Goal: Task Accomplishment & Management: Use online tool/utility

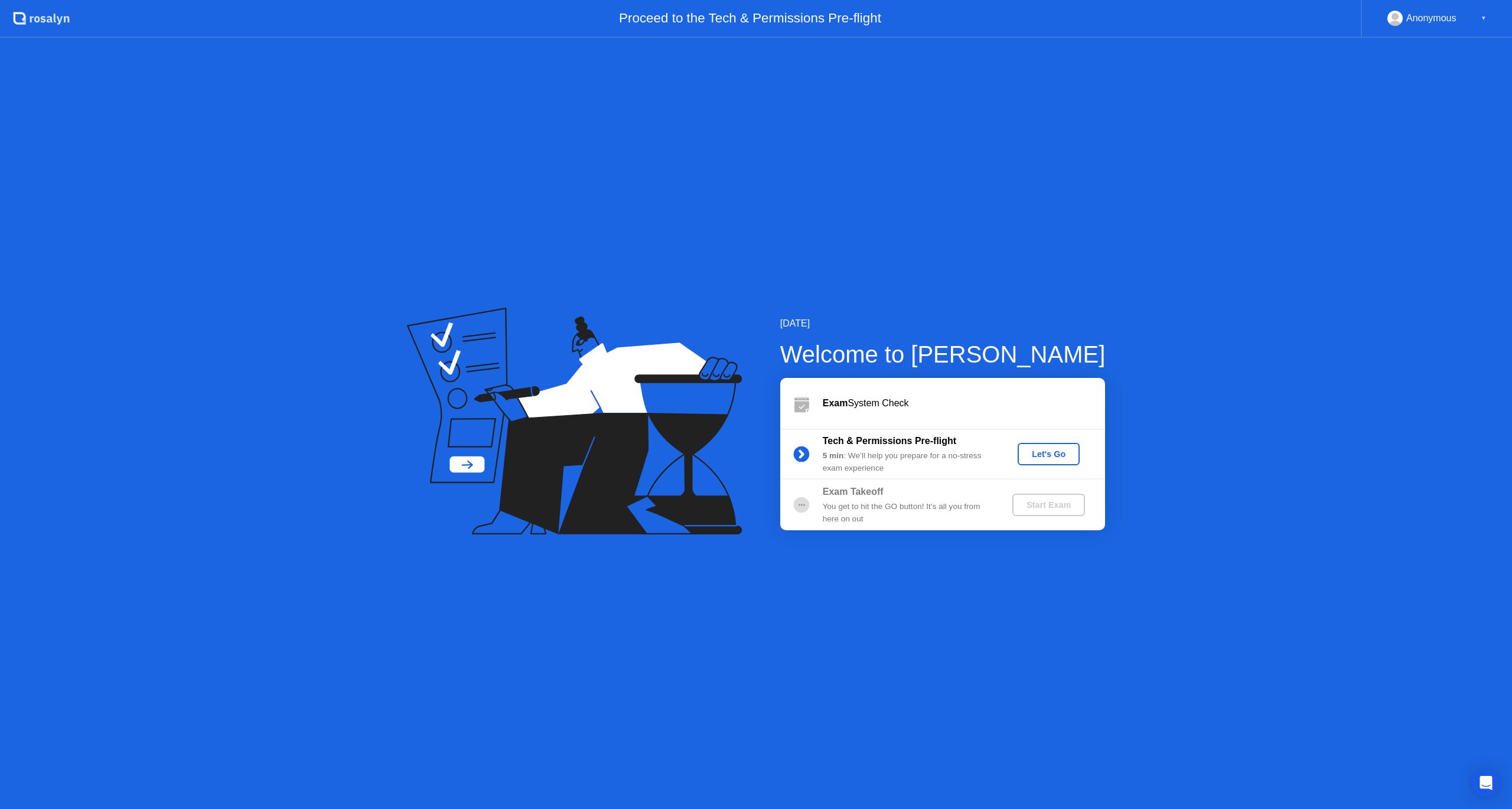
click at [1046, 455] on div "Let's Go" at bounding box center [1048, 454] width 52 height 9
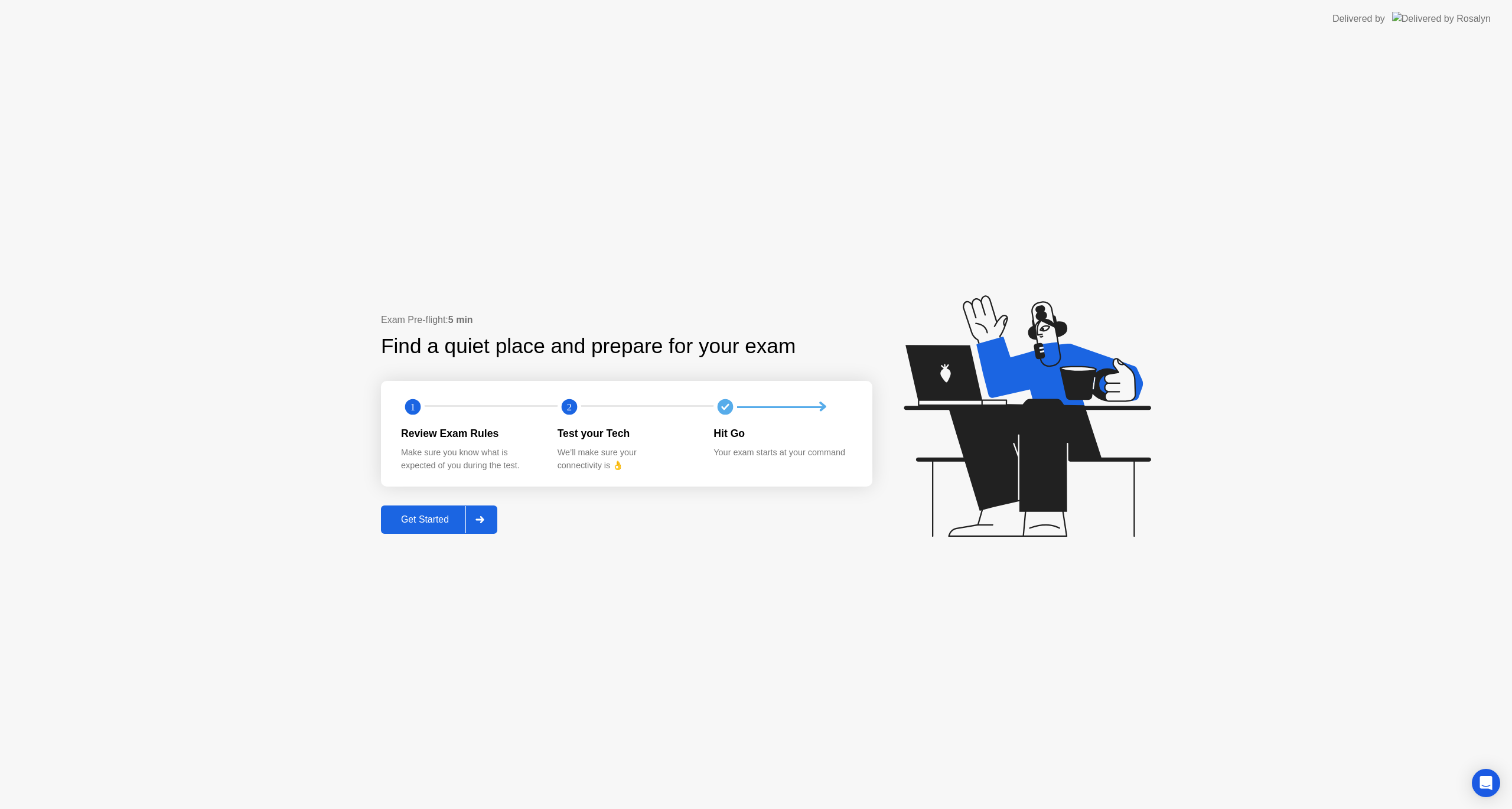
click at [425, 514] on div "Get Started" at bounding box center [425, 519] width 81 height 10
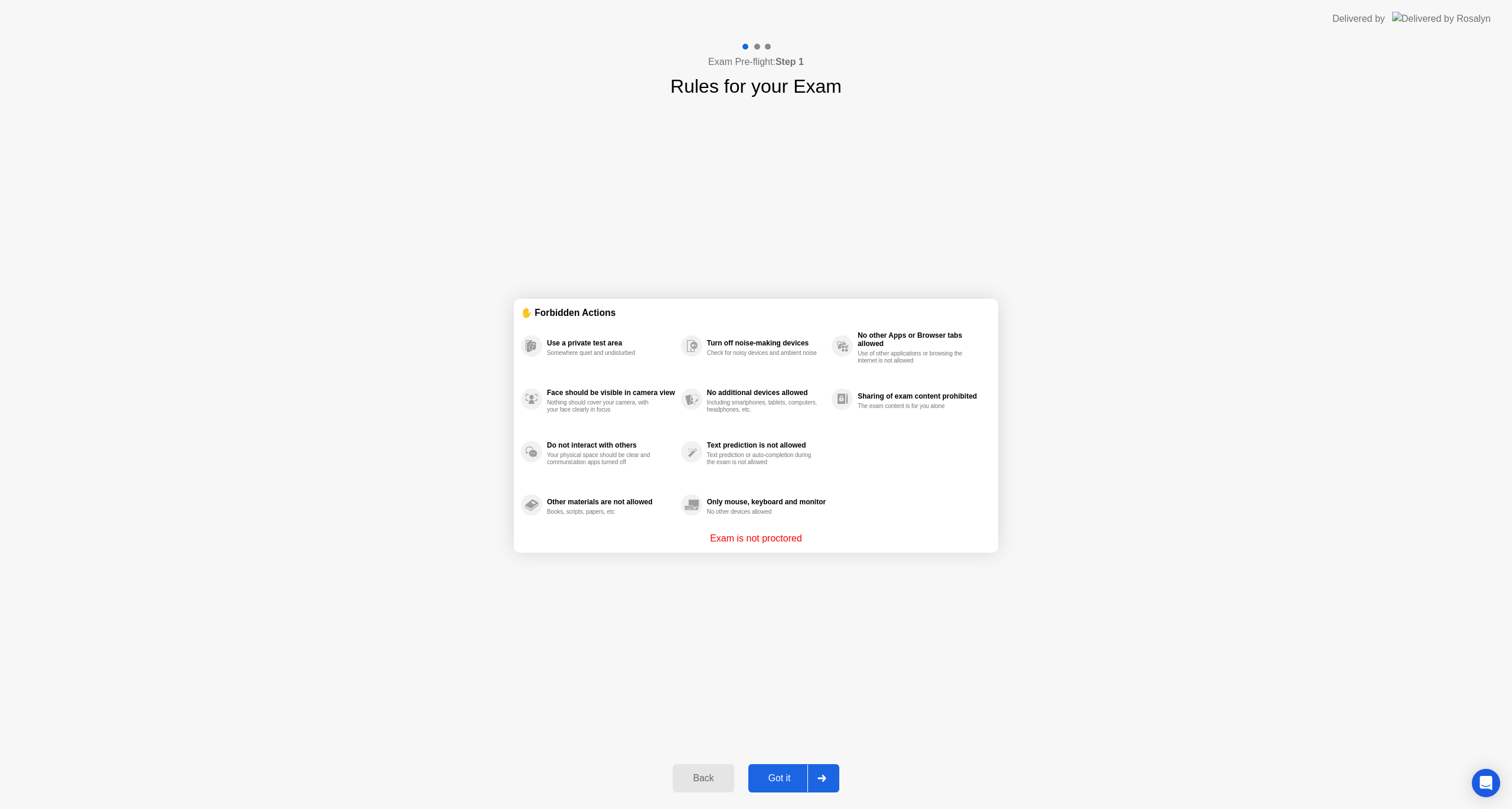
click at [772, 780] on div "Got it" at bounding box center [779, 778] width 56 height 10
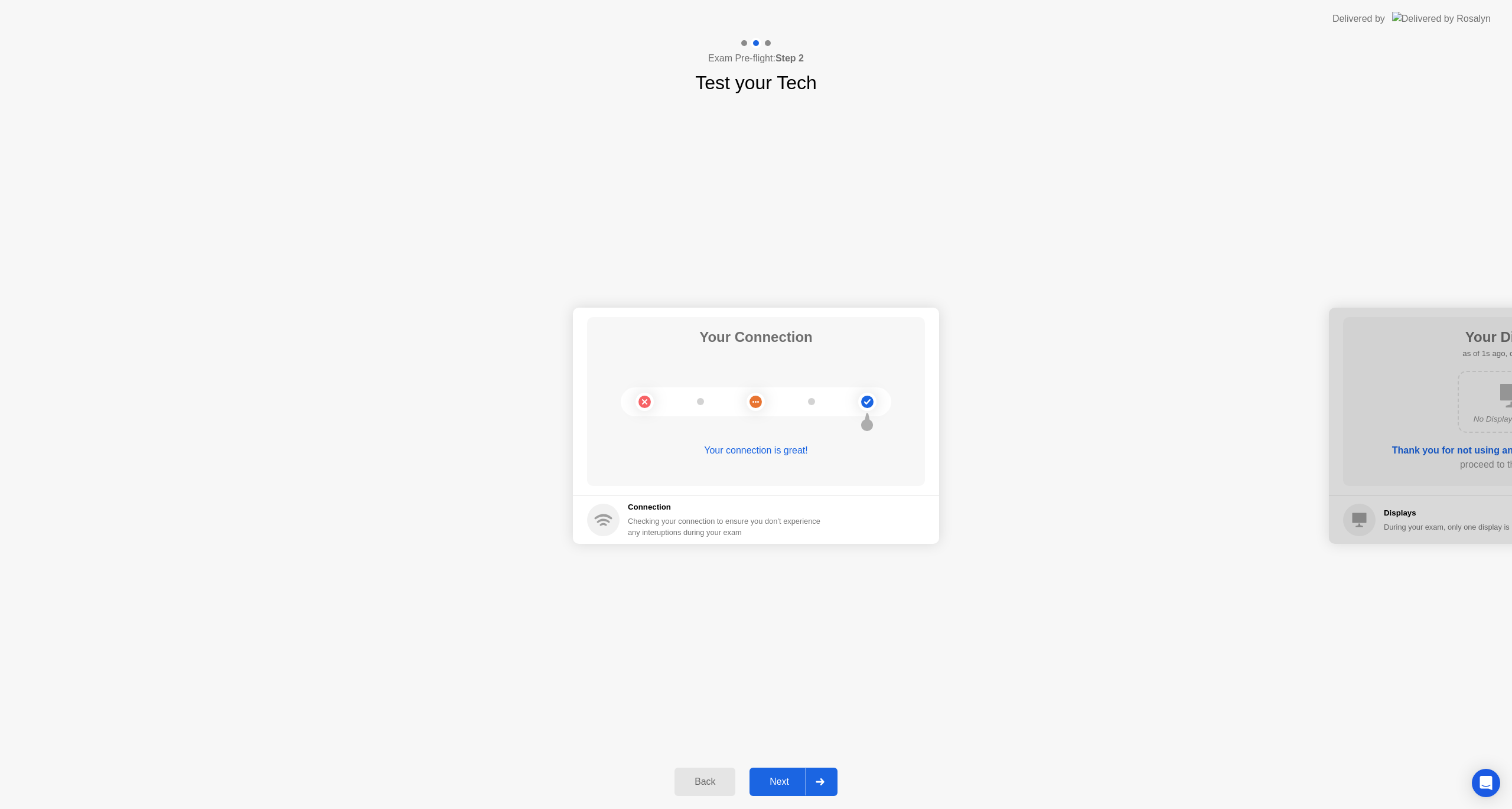
click at [784, 776] on div "Next" at bounding box center [779, 781] width 52 height 10
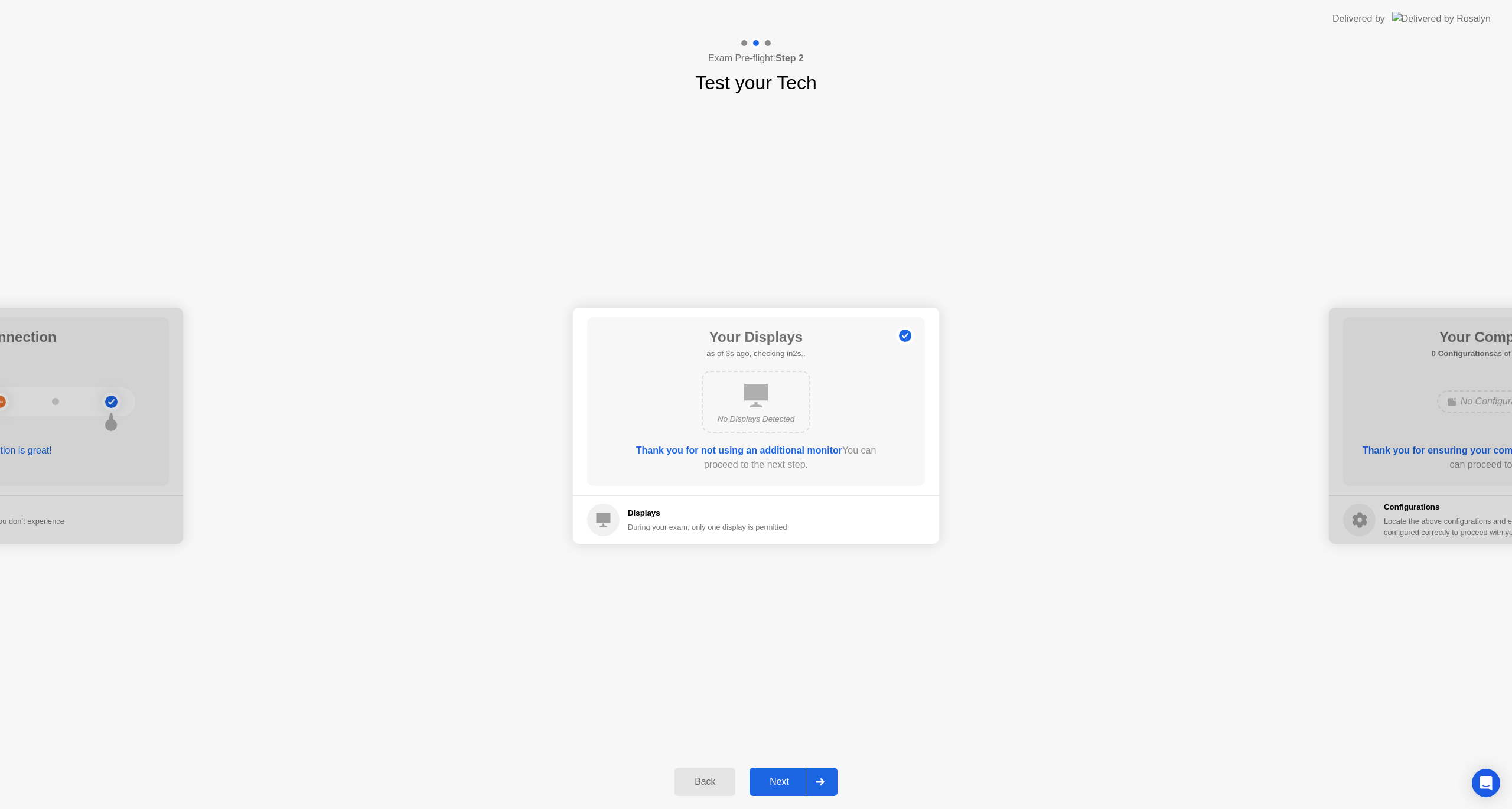
click at [785, 778] on div "Next" at bounding box center [779, 781] width 52 height 10
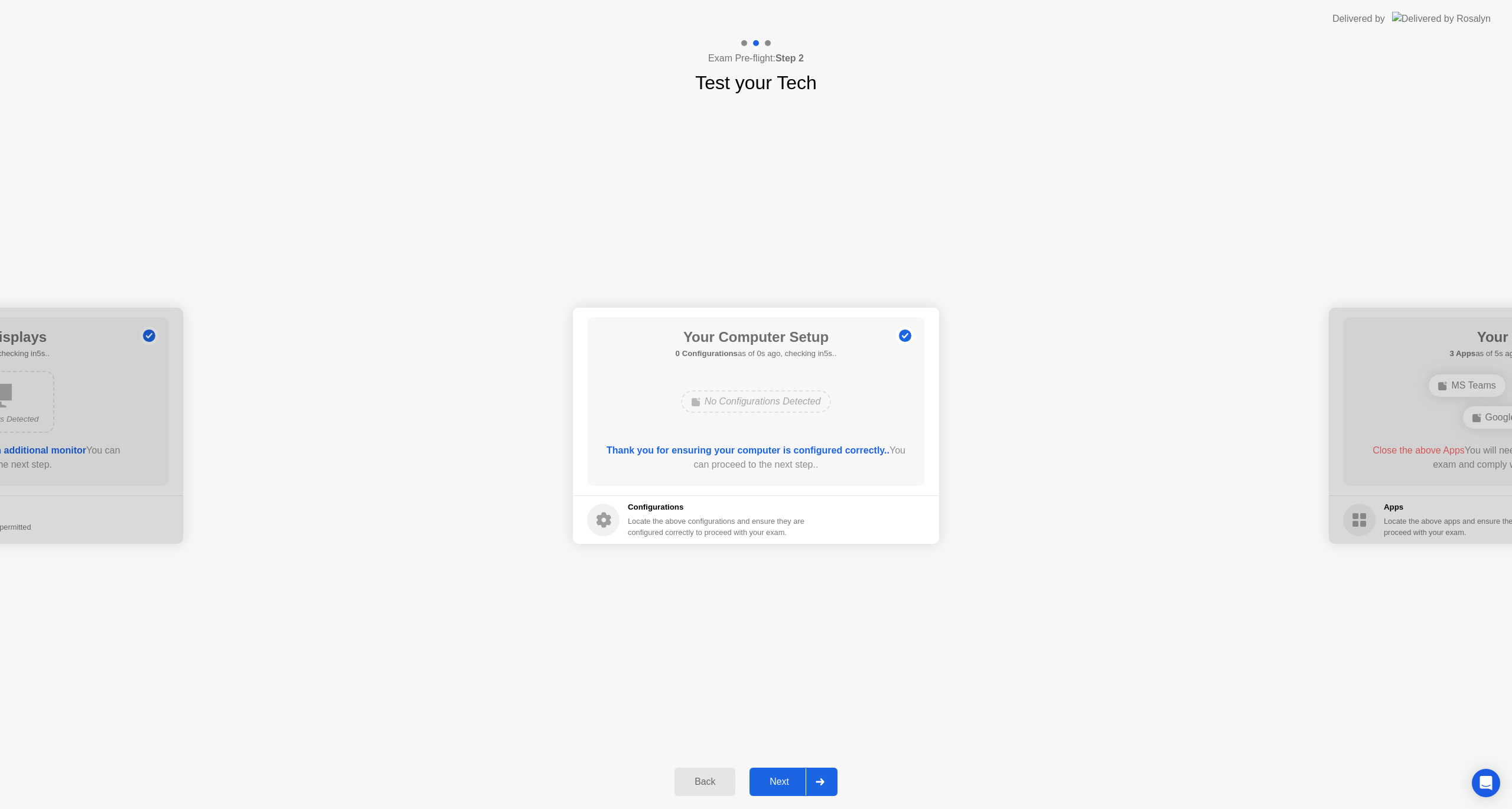
click at [755, 774] on button "Next" at bounding box center [794, 781] width 88 height 28
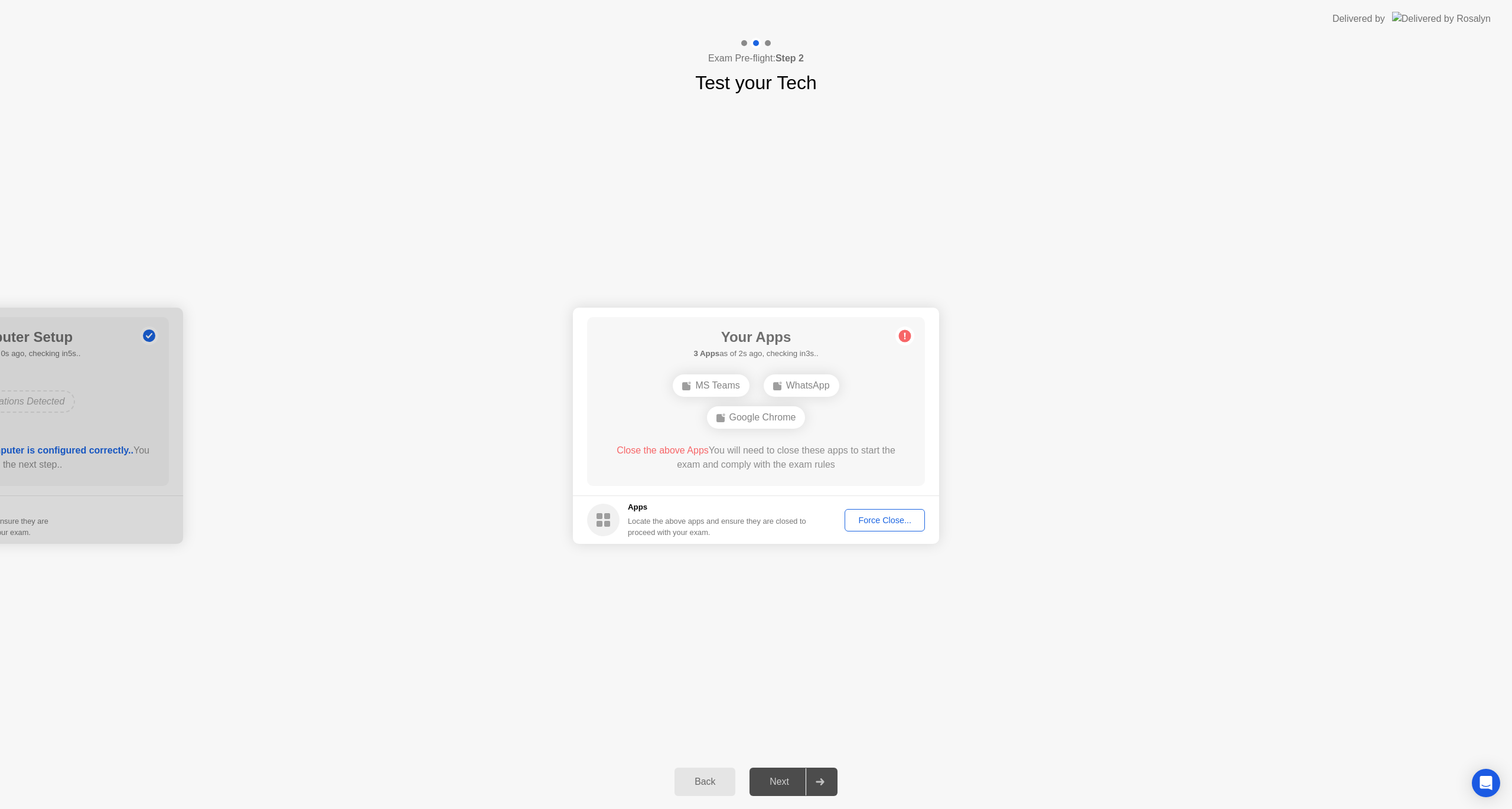
click at [769, 458] on div "Close the above Apps You will need to close these apps to start the exam and co…" at bounding box center [757, 457] width 304 height 28
click at [877, 524] on div "Force Close..." at bounding box center [885, 520] width 72 height 9
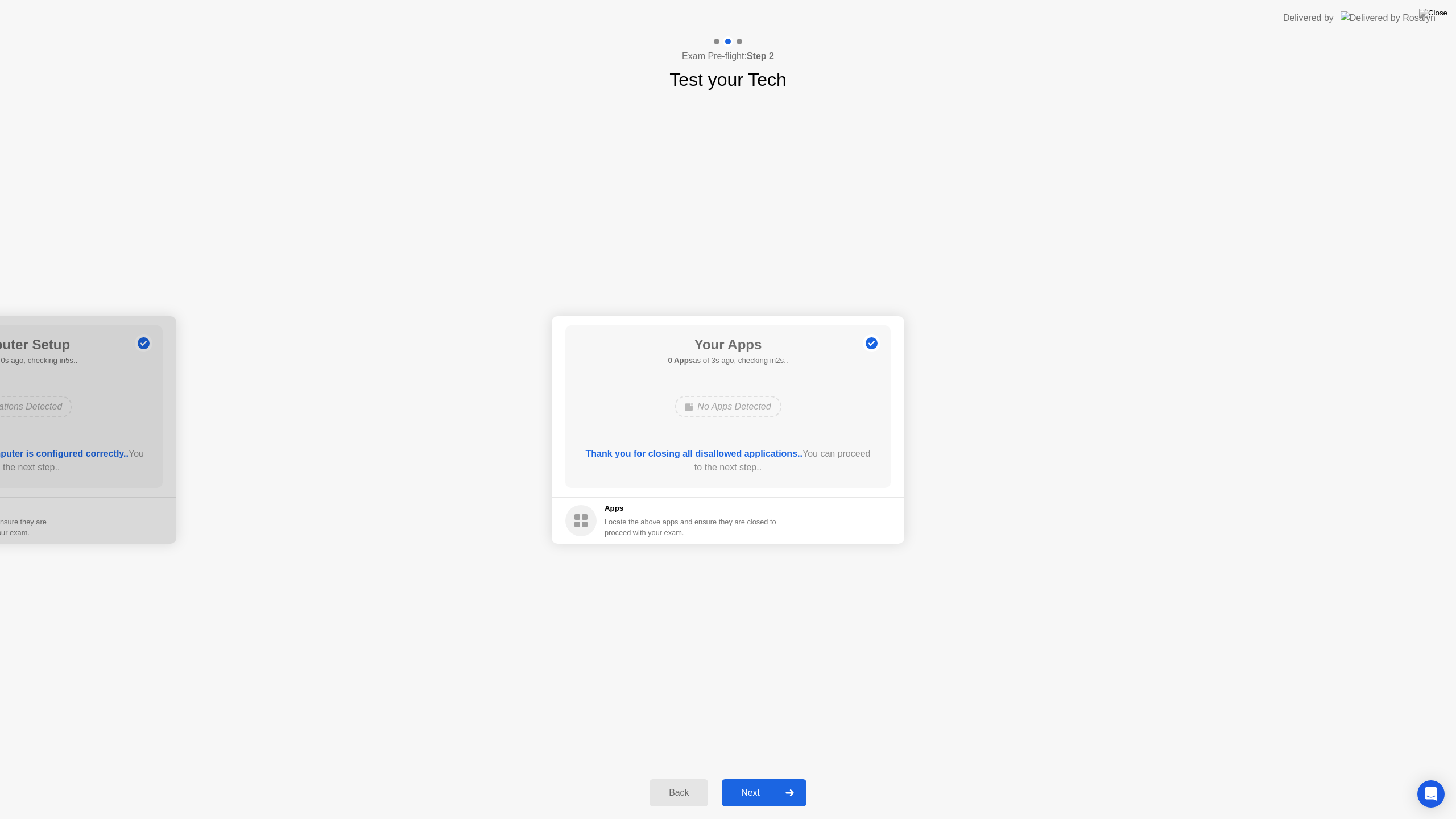
click at [743, 778] on div "Next" at bounding box center [750, 793] width 51 height 10
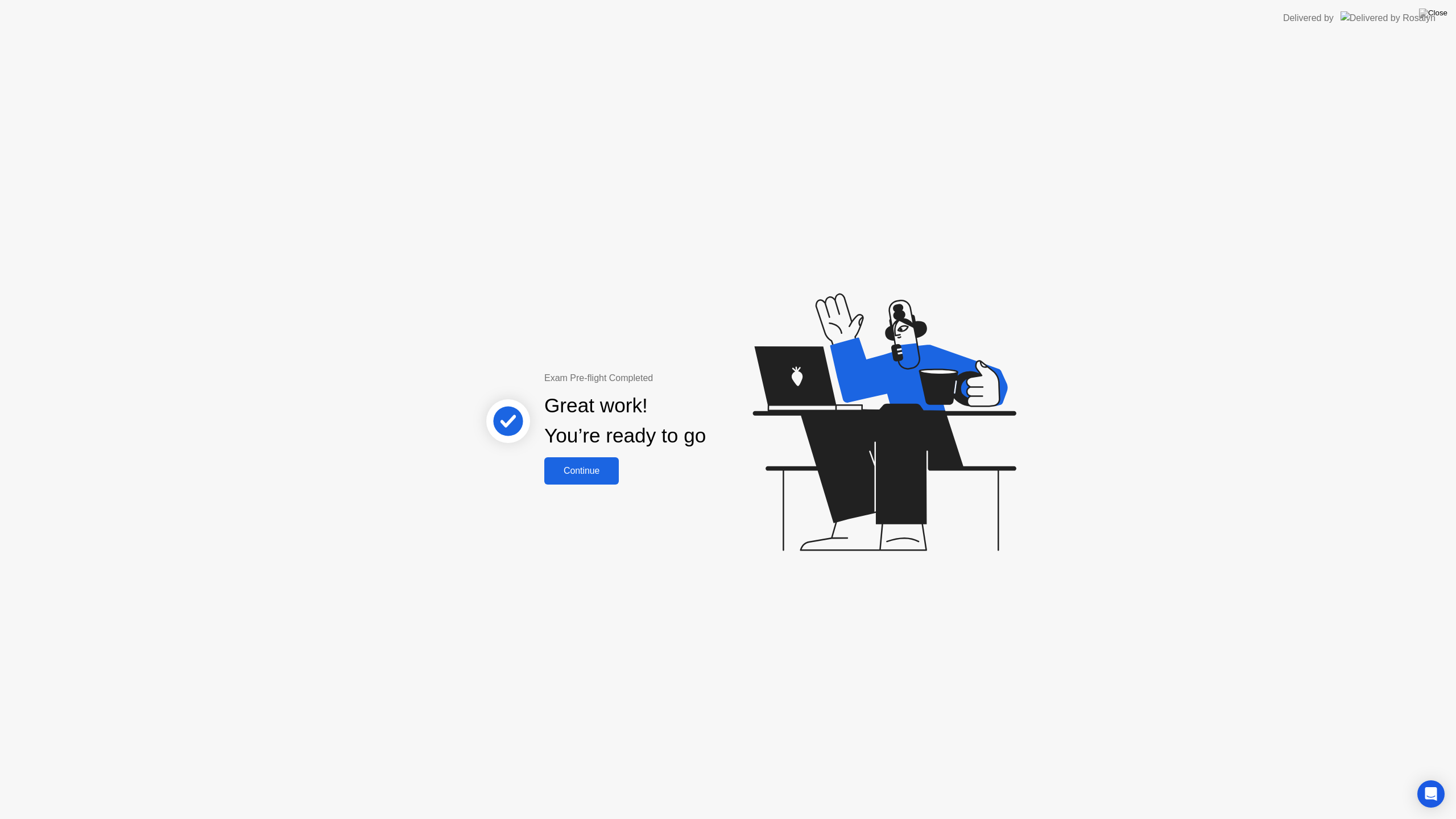
click at [575, 475] on div "Continue" at bounding box center [581, 471] width 68 height 10
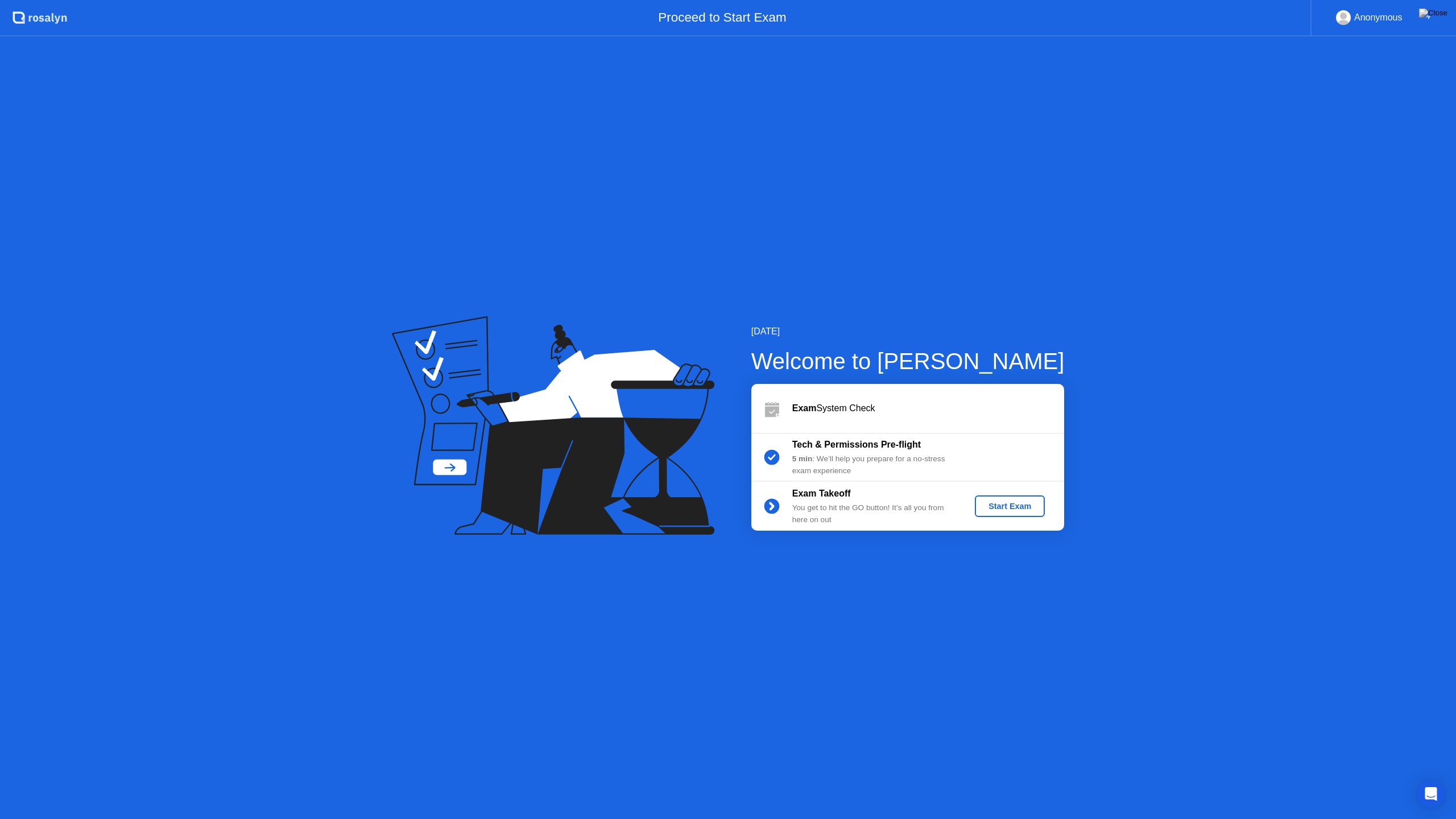
click at [995, 503] on div "Start Exam" at bounding box center [1010, 506] width 60 height 9
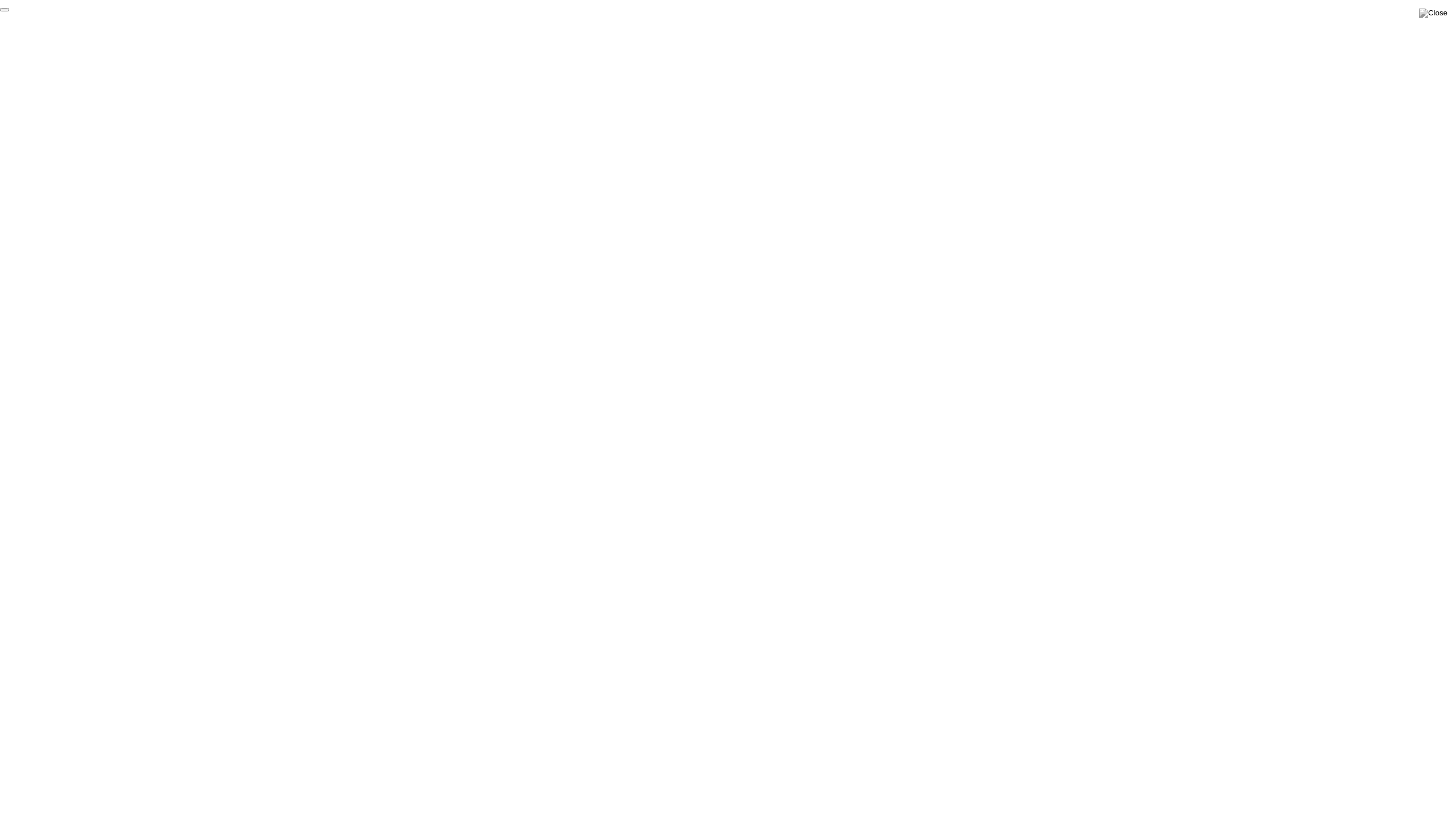
click div "End Proctoring Session"
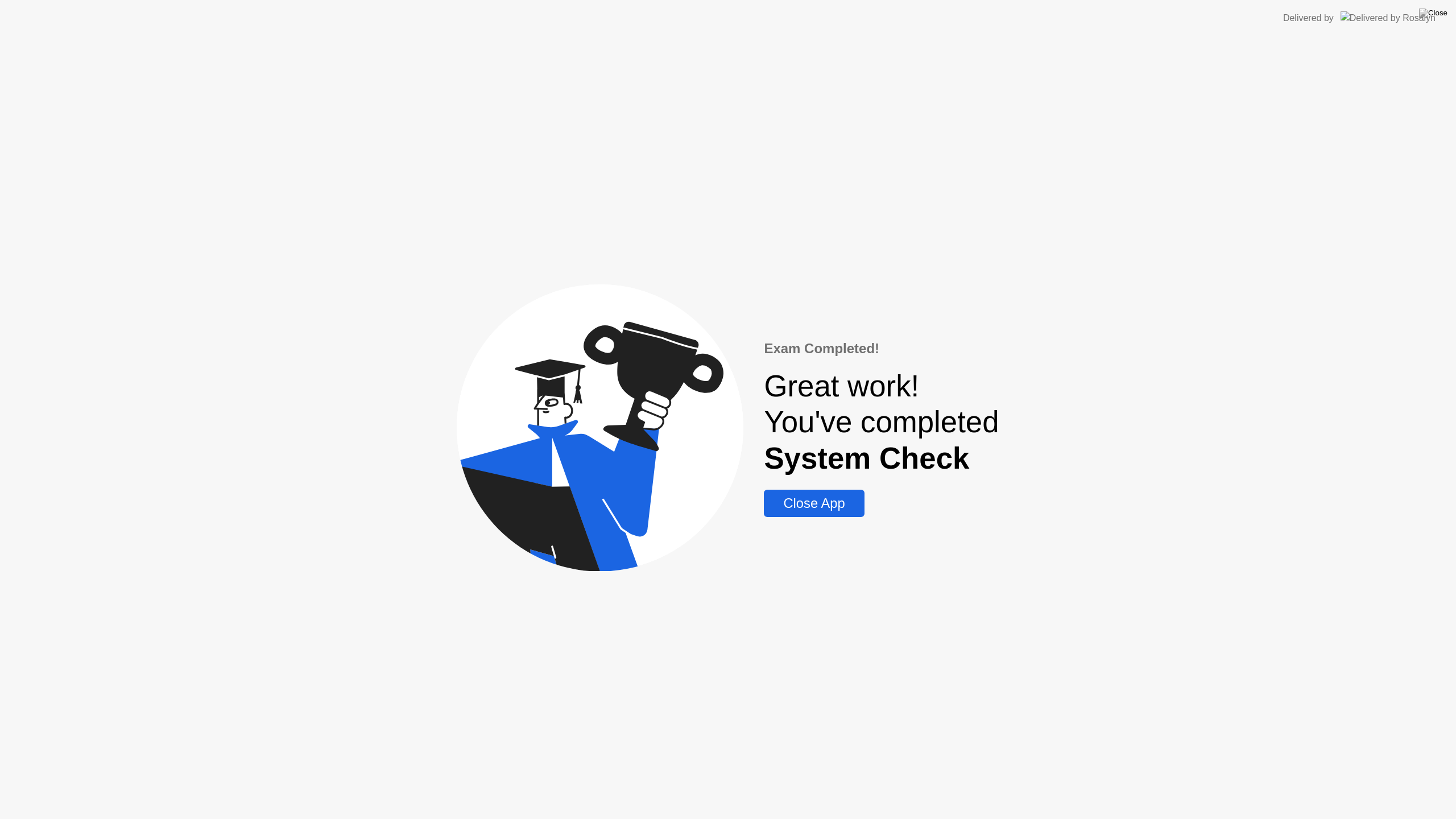
click at [811, 501] on div "Close App" at bounding box center [814, 503] width 94 height 16
